Goal: Find contact information: Find contact information

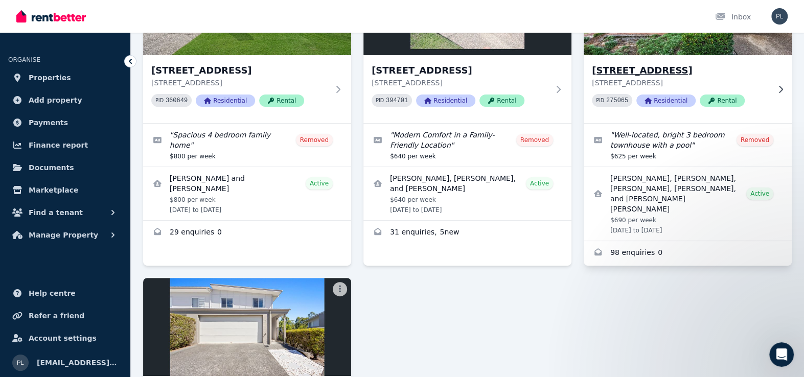
click at [687, 43] on img at bounding box center [688, 5] width 218 height 103
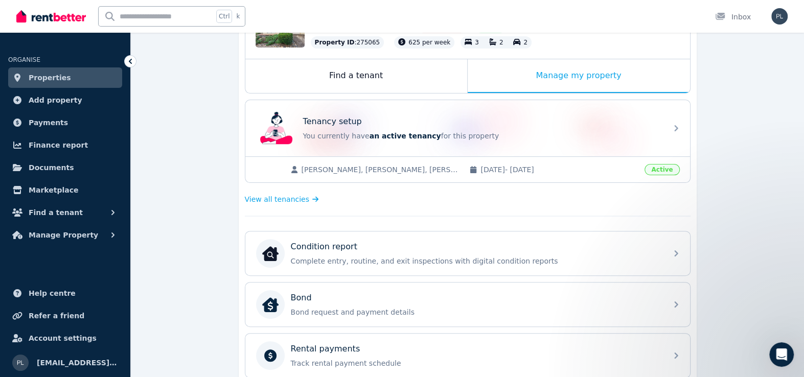
scroll to position [153, 0]
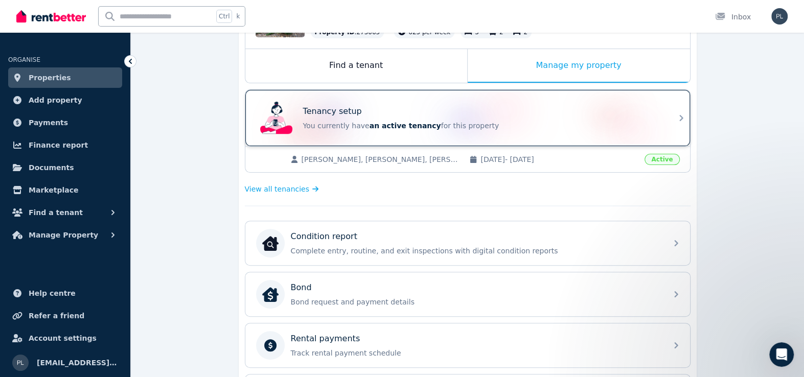
click at [457, 127] on p "You currently have an active tenancy for this property" at bounding box center [482, 126] width 358 height 10
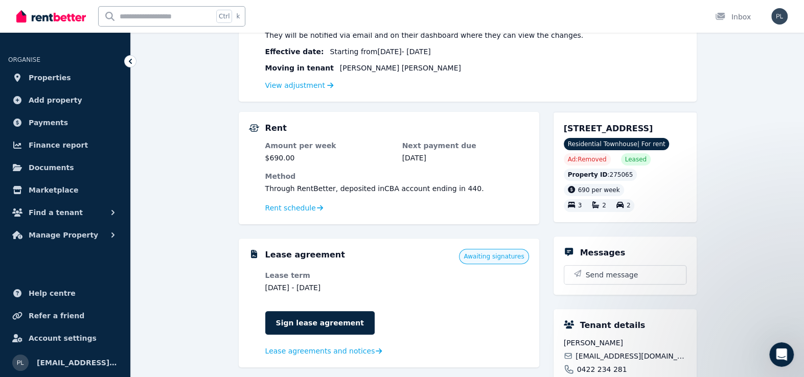
scroll to position [153, 0]
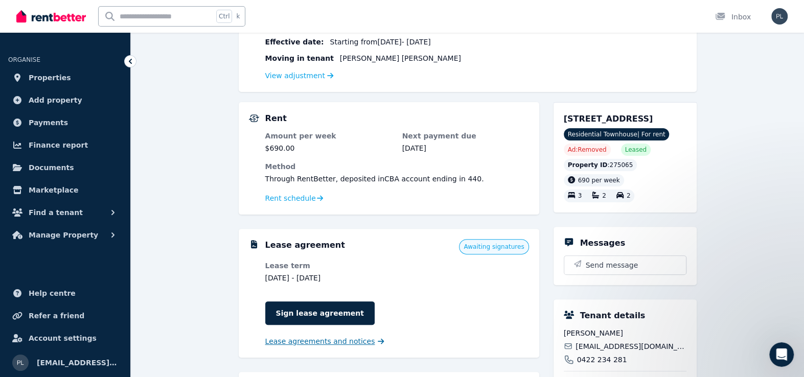
click at [326, 339] on span "Lease agreements and notices" at bounding box center [320, 341] width 110 height 10
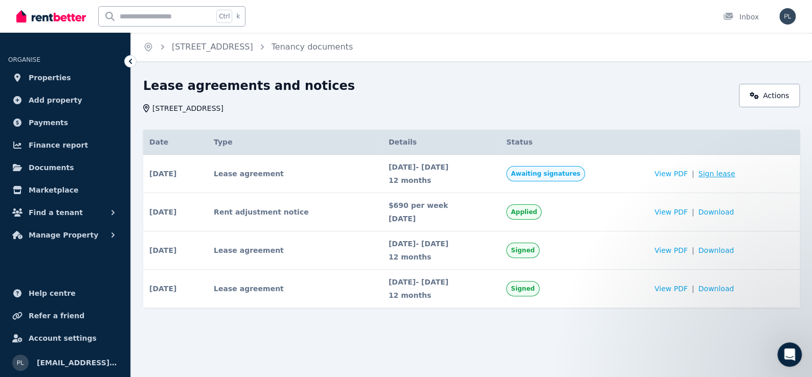
click at [731, 174] on link "Sign lease" at bounding box center [716, 174] width 37 height 10
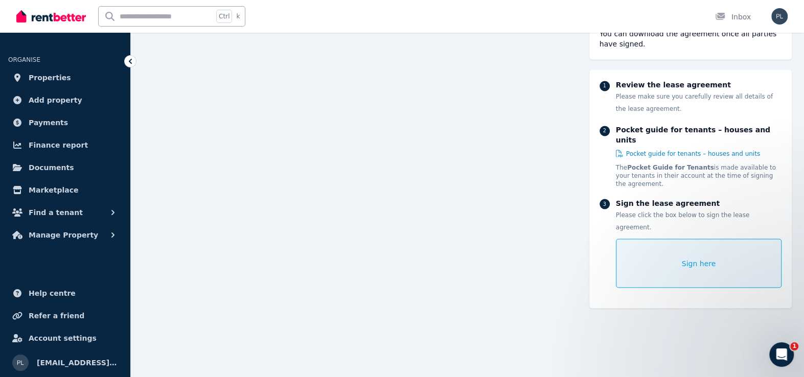
scroll to position [7230, 0]
click at [38, 70] on link "Properties" at bounding box center [65, 77] width 114 height 20
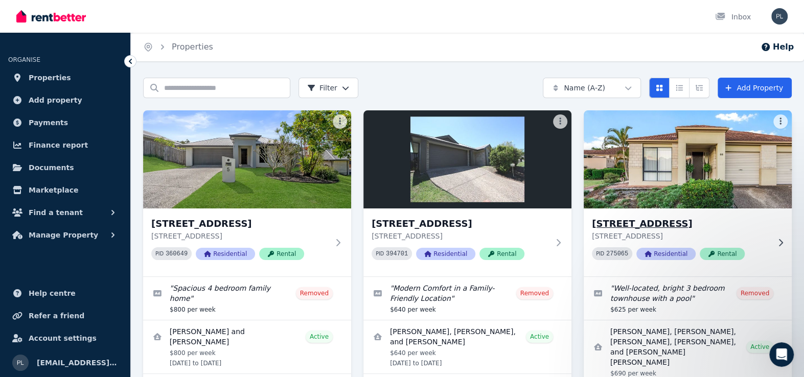
click at [685, 178] on img at bounding box center [688, 159] width 218 height 103
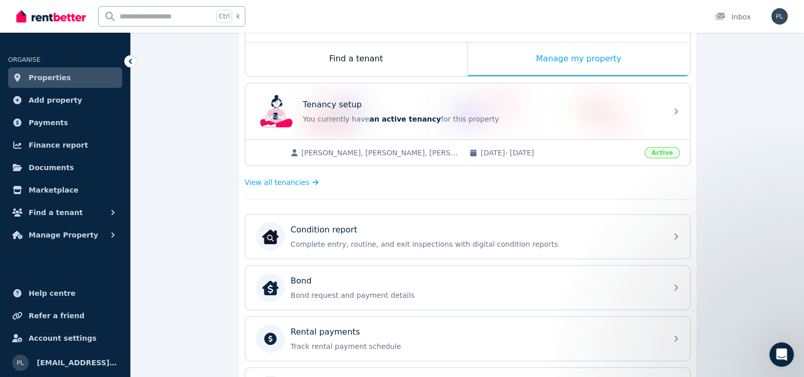
scroll to position [153, 0]
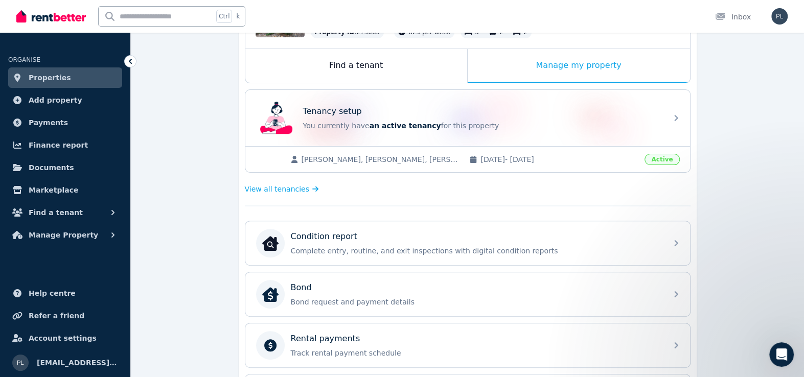
click at [411, 154] on span "[PERSON_NAME], [PERSON_NAME], [PERSON_NAME], [PERSON_NAME], [PERSON_NAME] [PERS…" at bounding box center [381, 159] width 158 height 10
click at [512, 148] on div "[PERSON_NAME], [PERSON_NAME], [PERSON_NAME], [PERSON_NAME], [PERSON_NAME] [PERS…" at bounding box center [467, 159] width 445 height 26
click at [305, 184] on link "View all tenancies" at bounding box center [284, 189] width 78 height 10
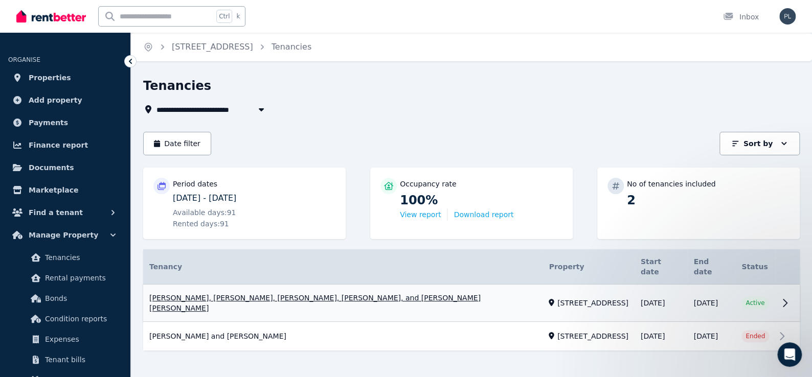
click at [331, 289] on link "View property details" at bounding box center [471, 303] width 657 height 37
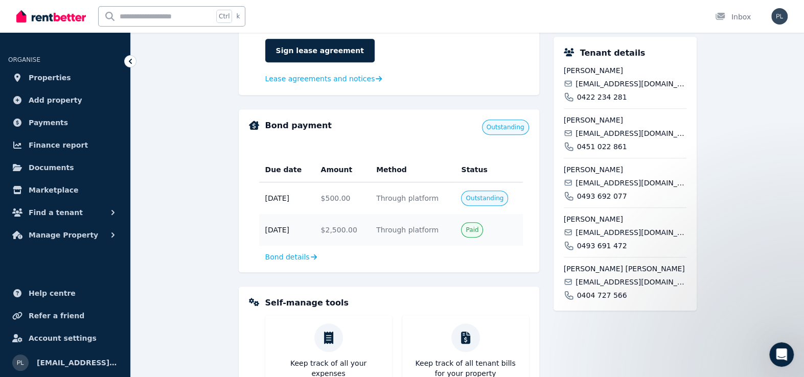
scroll to position [460, 0]
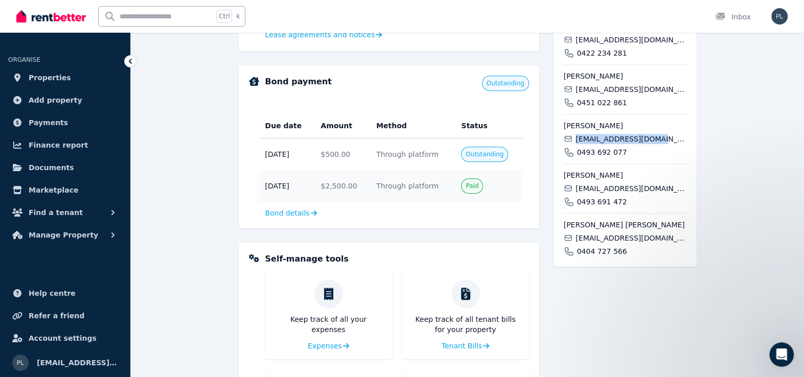
drag, startPoint x: 658, startPoint y: 151, endPoint x: 578, endPoint y: 156, distance: 79.9
click at [578, 156] on div "[PERSON_NAME] [EMAIL_ADDRESS][DOMAIN_NAME] 0493 692 077" at bounding box center [625, 135] width 123 height 43
copy span "[EMAIL_ADDRESS][DOMAIN_NAME]"
drag, startPoint x: 678, startPoint y: 250, endPoint x: 578, endPoint y: 246, distance: 99.3
click at [578, 243] on span "[EMAIL_ADDRESS][DOMAIN_NAME]" at bounding box center [631, 238] width 110 height 10
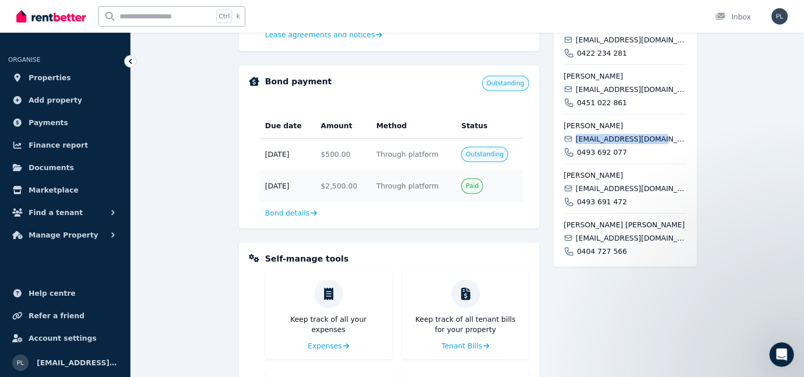
copy span "[EMAIL_ADDRESS][DOMAIN_NAME]"
